Goal: Transaction & Acquisition: Purchase product/service

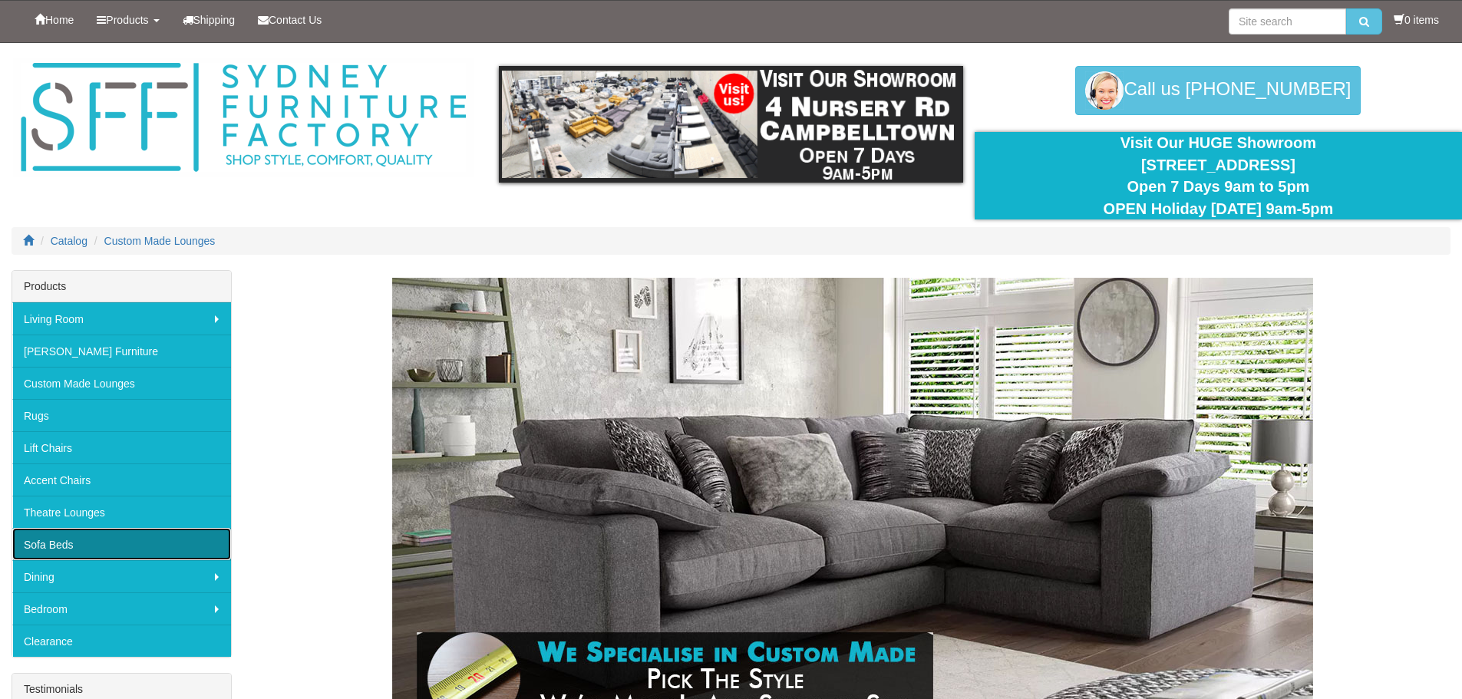
click at [105, 534] on link "Sofa Beds" at bounding box center [121, 544] width 219 height 32
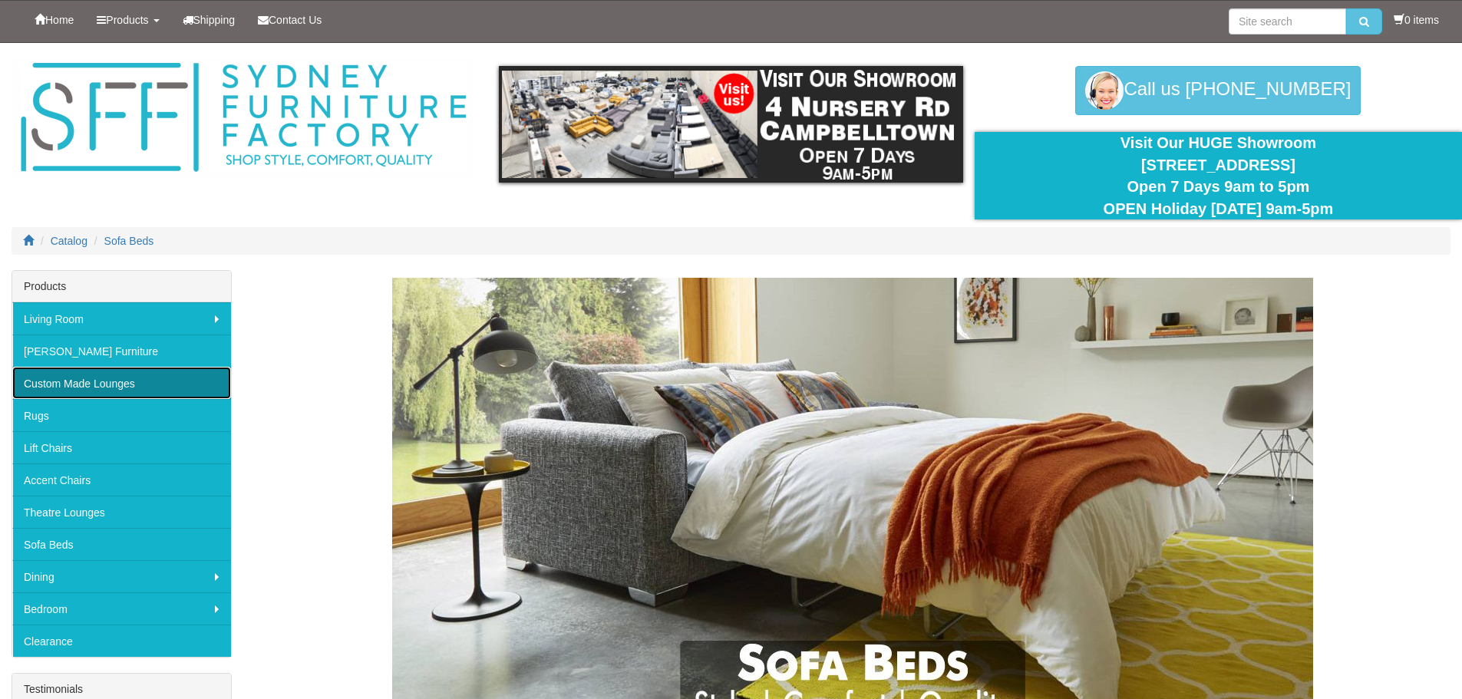
click at [118, 386] on link "Custom Made Lounges" at bounding box center [121, 383] width 219 height 32
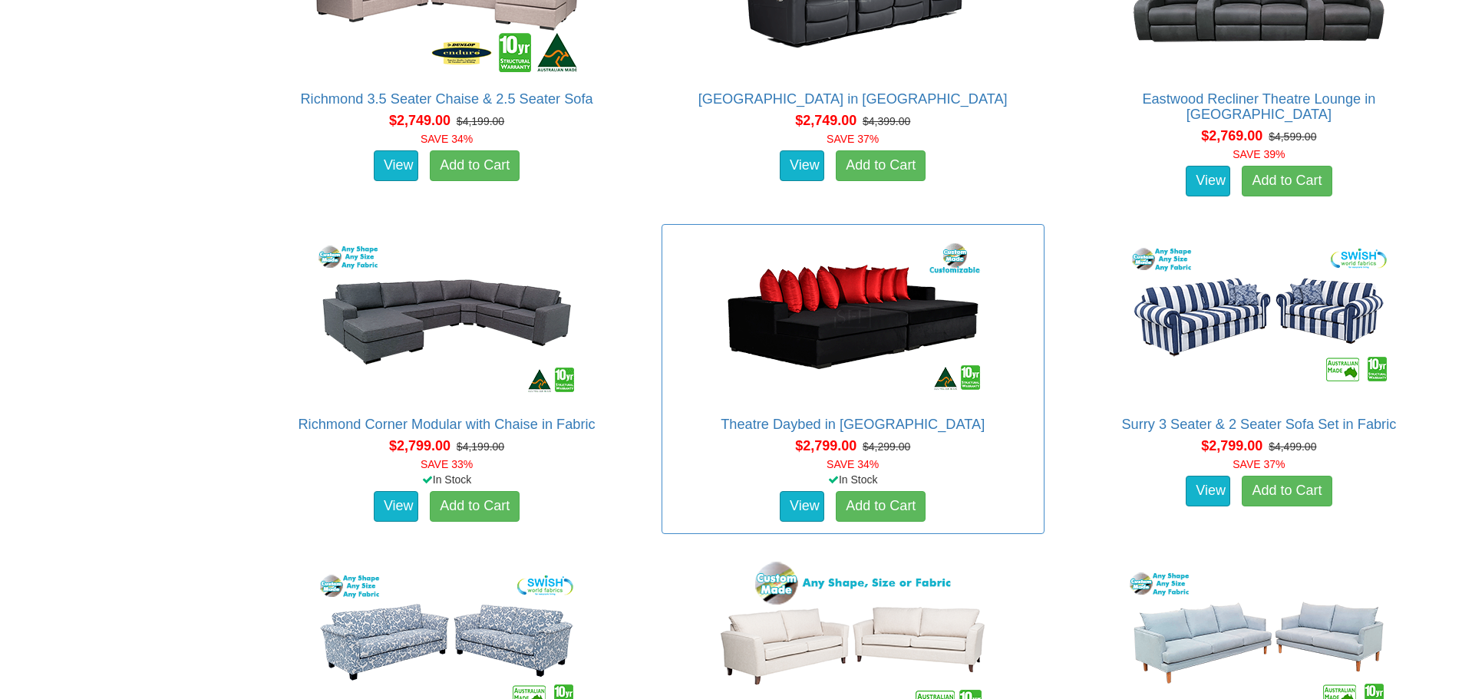
scroll to position [2840, 0]
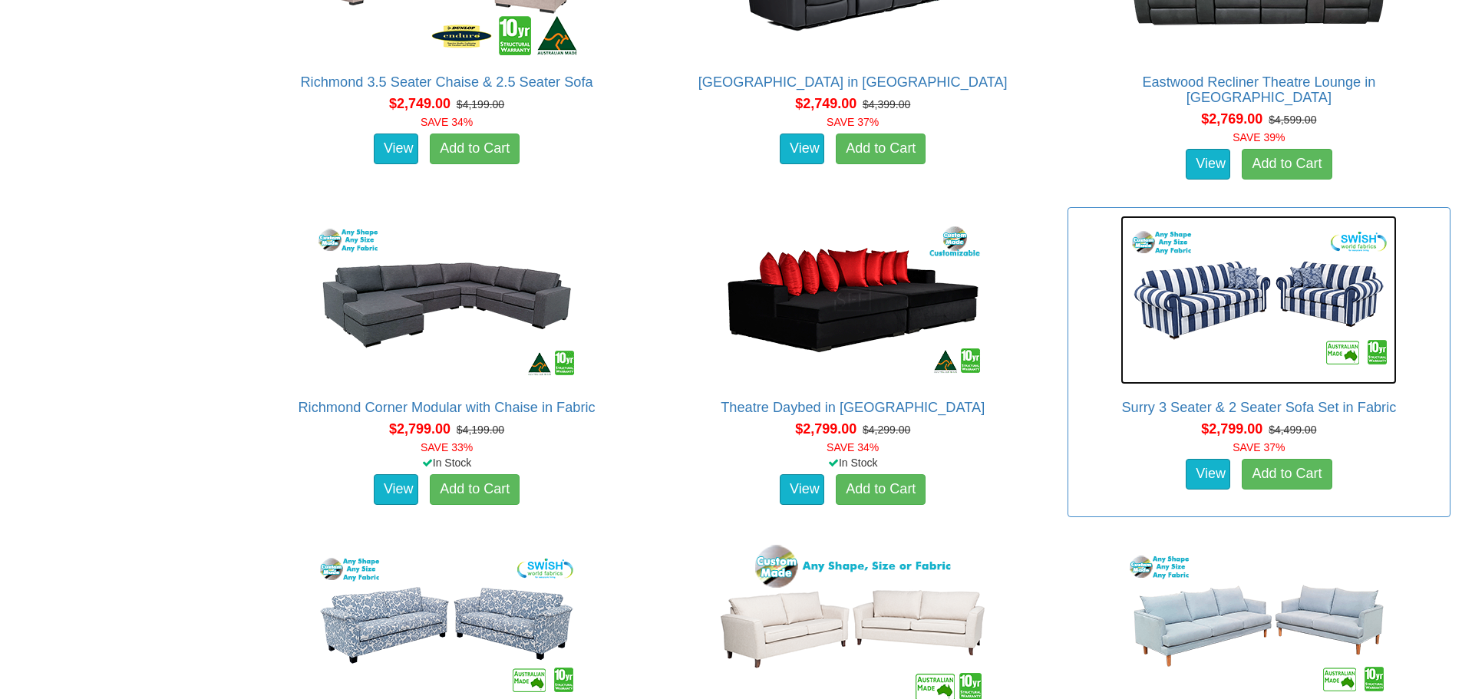
click at [1237, 289] on img at bounding box center [1258, 300] width 276 height 169
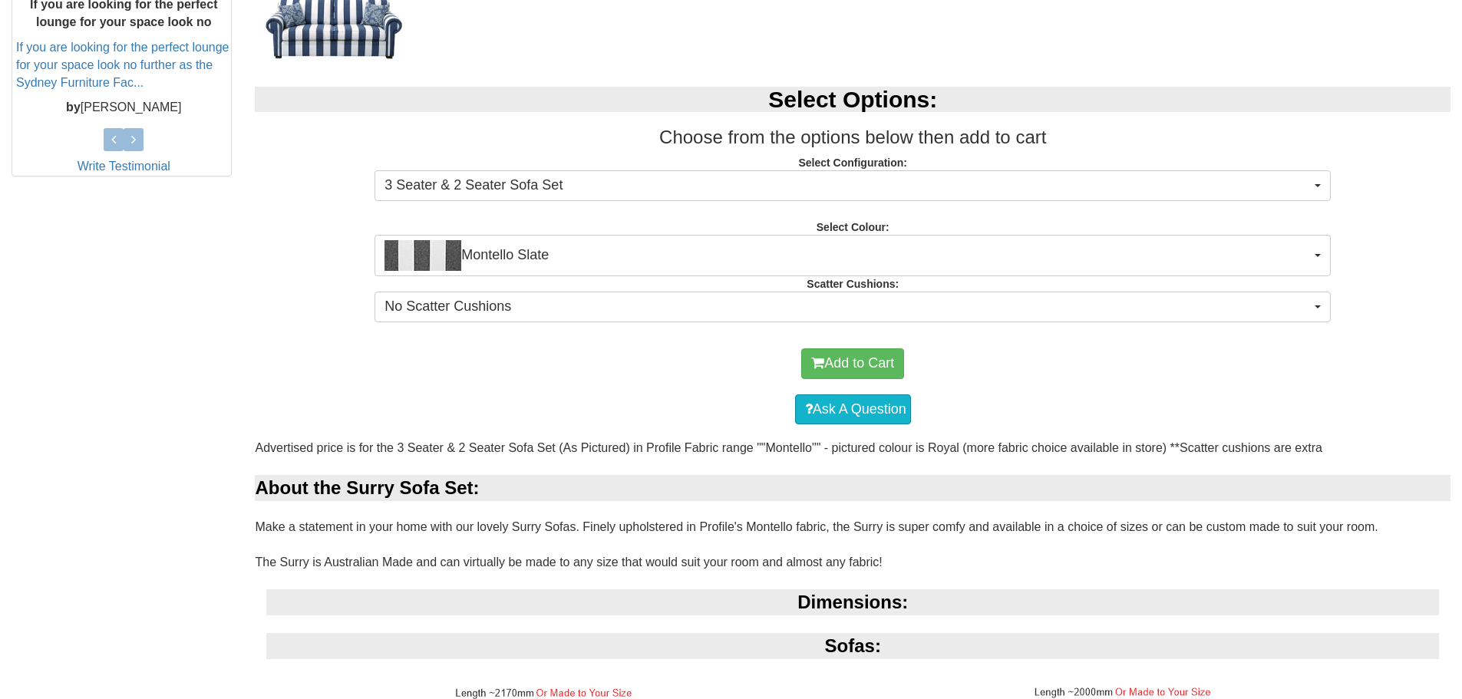
scroll to position [691, 0]
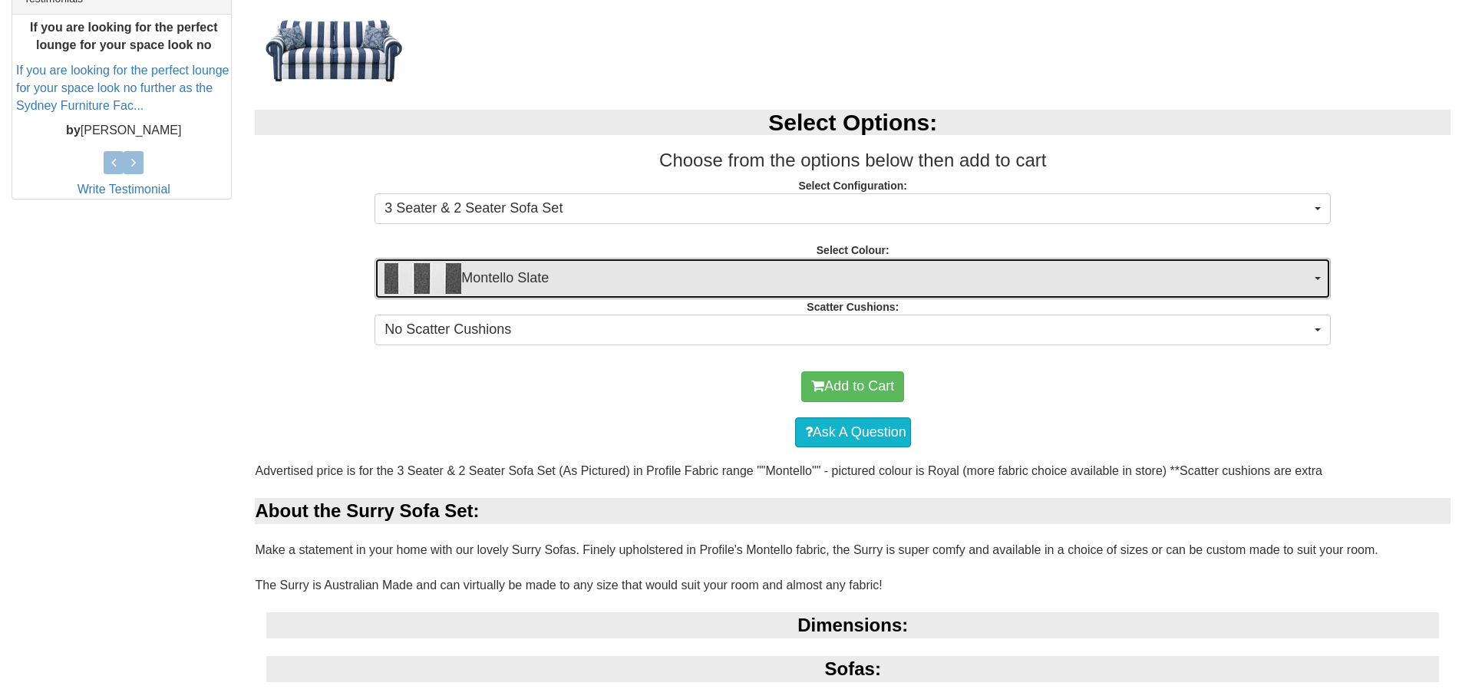
click at [1313, 276] on button "Montello Slate" at bounding box center [853, 278] width 956 height 41
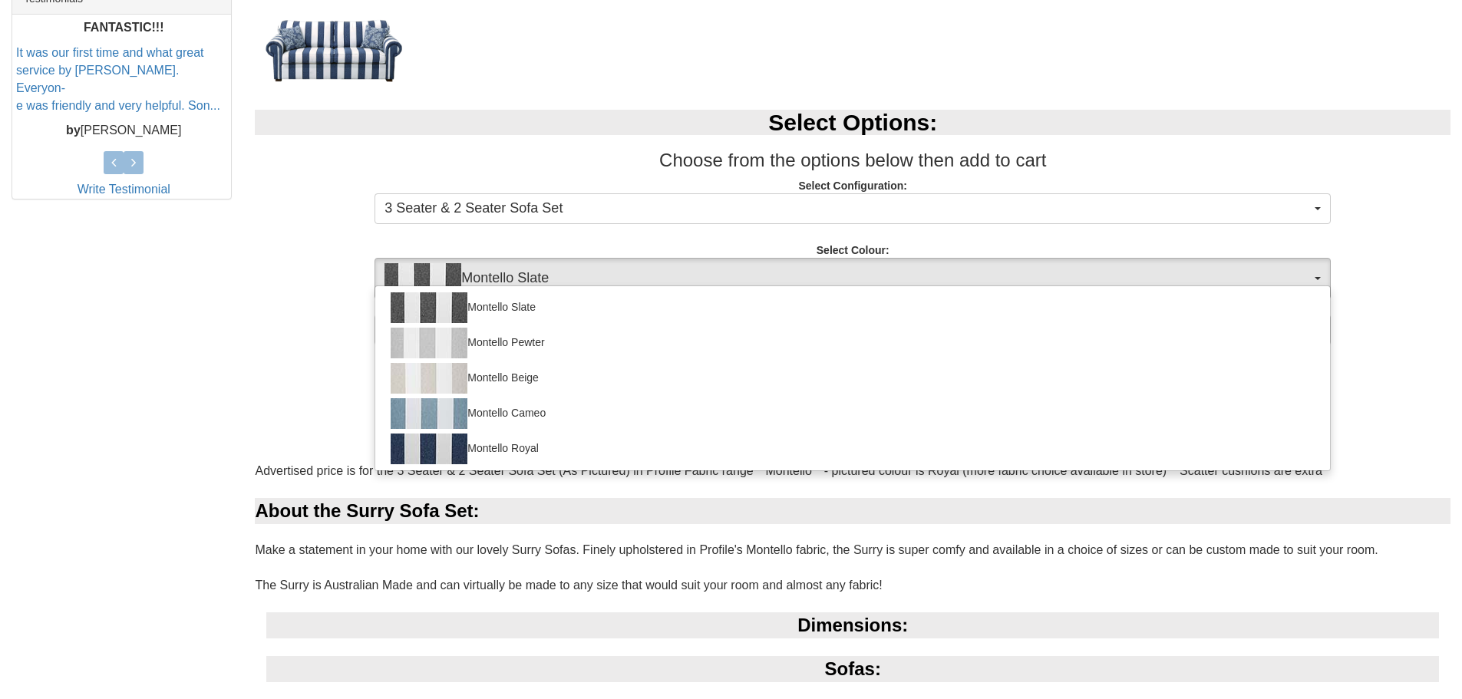
click at [276, 366] on div "Add to Cart" at bounding box center [852, 387] width 1180 height 46
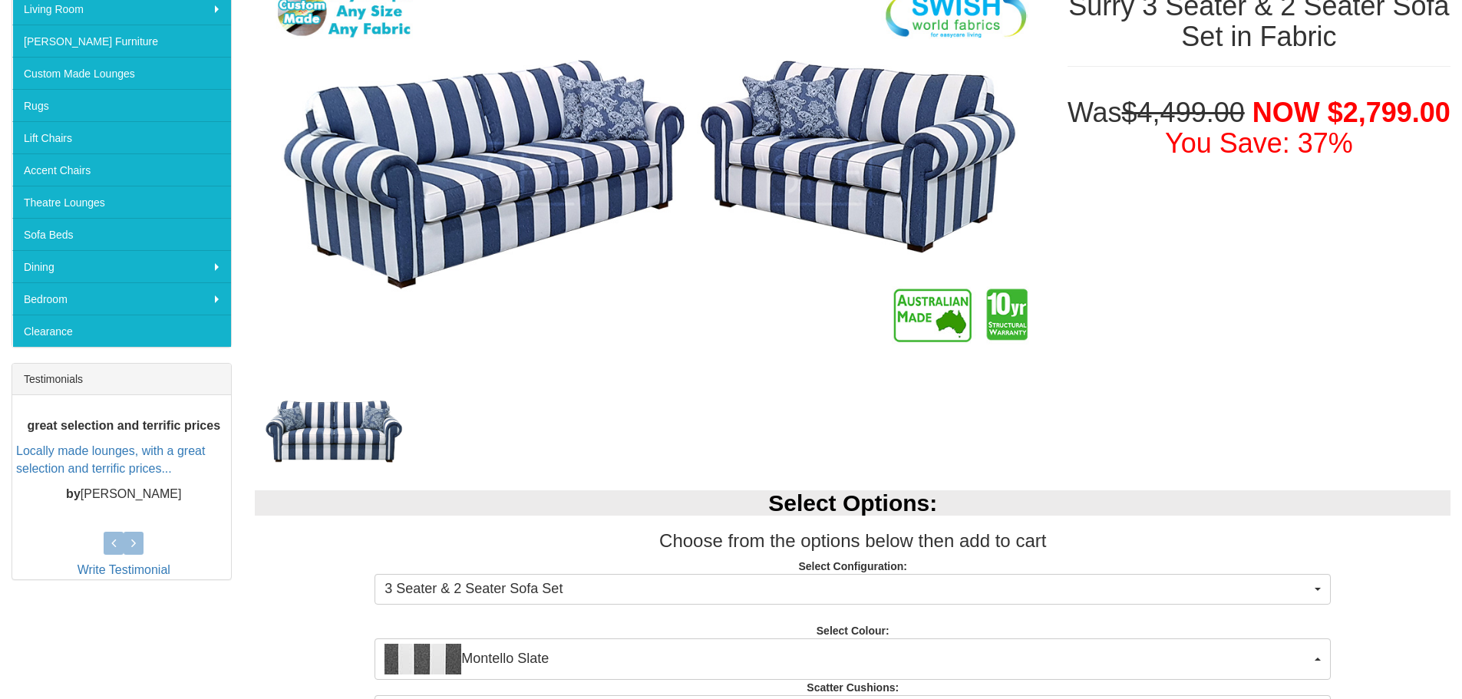
scroll to position [153, 0]
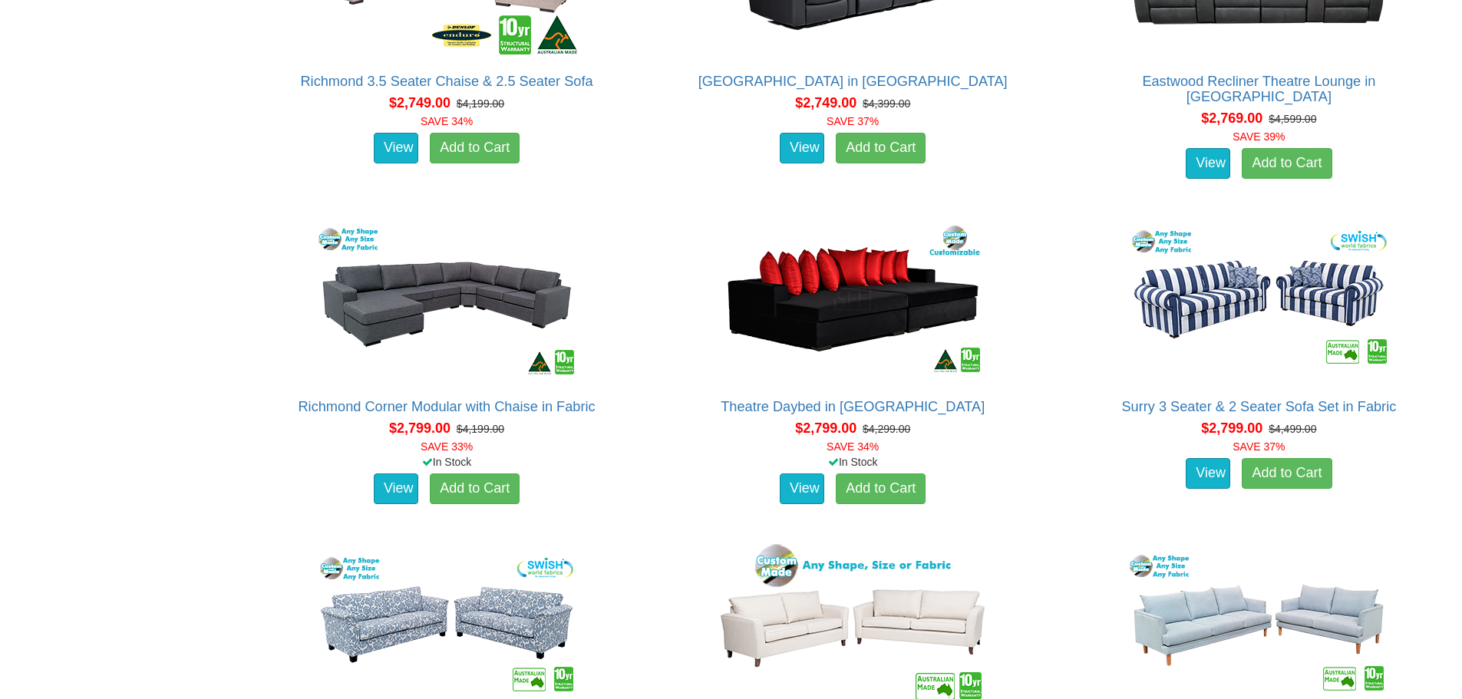
scroll to position [2840, 0]
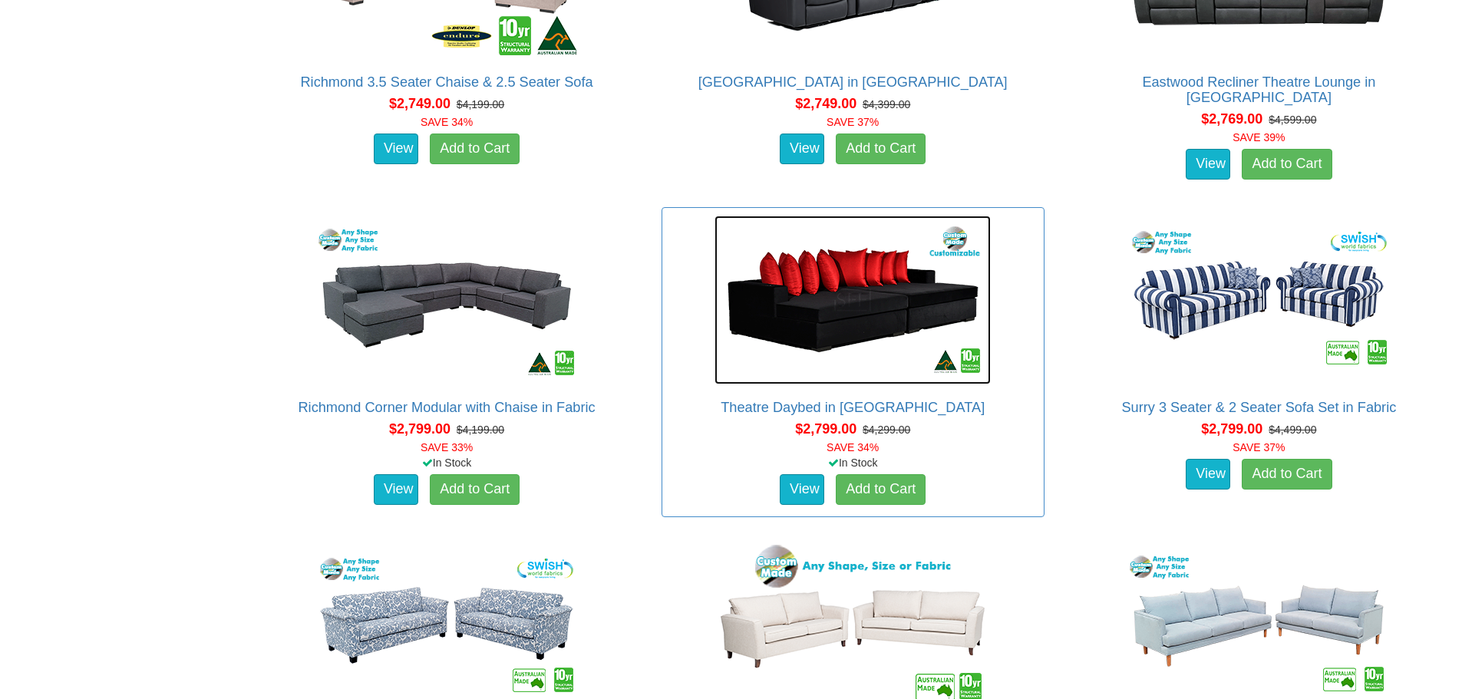
click at [837, 379] on img at bounding box center [853, 300] width 276 height 169
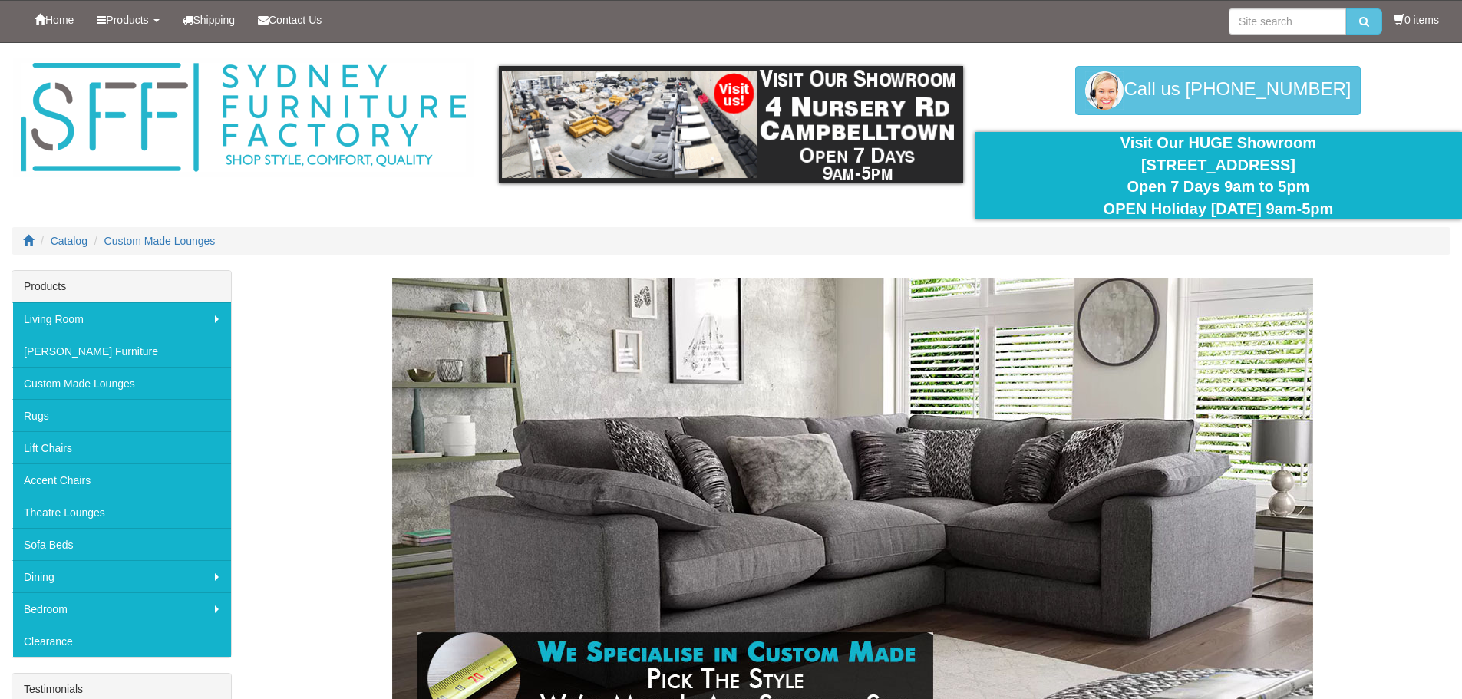
scroll to position [2840, 0]
